Goal: Information Seeking & Learning: Understand process/instructions

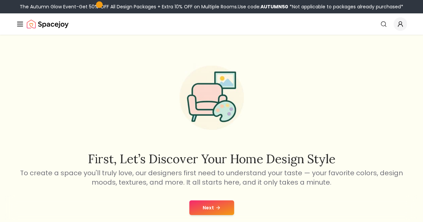
click at [0, 0] on link "How It Works" at bounding box center [0, 0] width 0 height 0
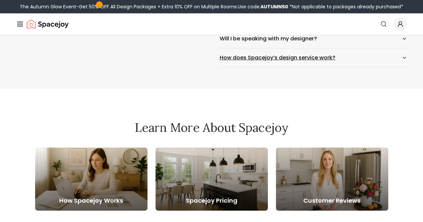
scroll to position [1291, 0]
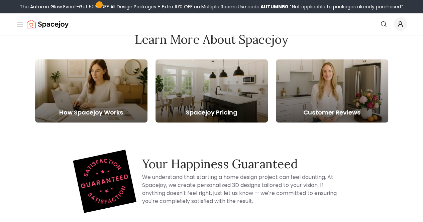
click at [111, 98] on div at bounding box center [91, 90] width 112 height 63
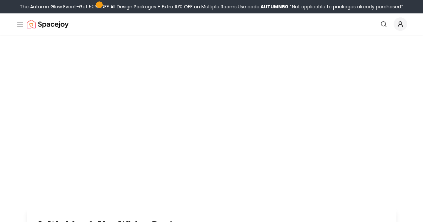
scroll to position [215, 0]
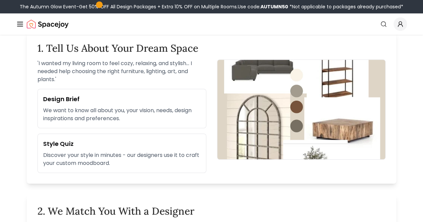
click at [0, 0] on link "Design Service FAQs" at bounding box center [0, 0] width 0 height 0
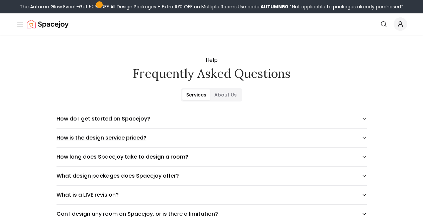
click at [72, 133] on button "How is the design service priced?" at bounding box center [211, 138] width 310 height 19
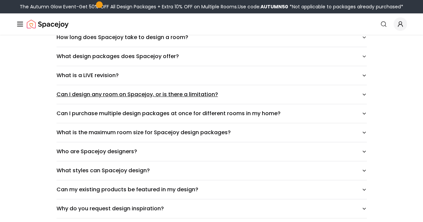
scroll to position [135, 0]
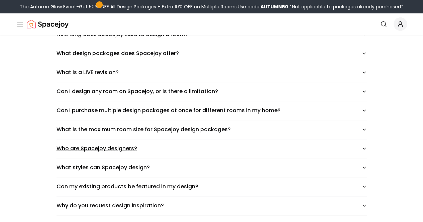
click at [83, 146] on button "Who are Spacejoy designers?" at bounding box center [211, 148] width 310 height 19
